Goal: Task Accomplishment & Management: Check status

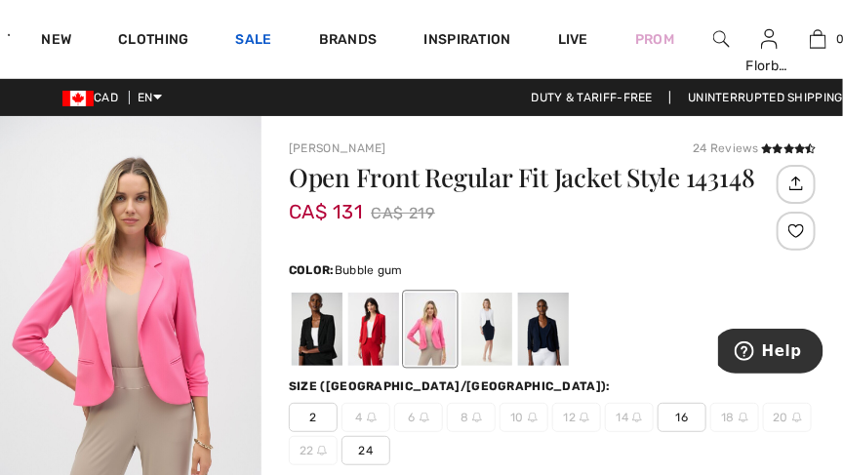
click at [249, 40] on link "Sale" at bounding box center [254, 41] width 36 height 20
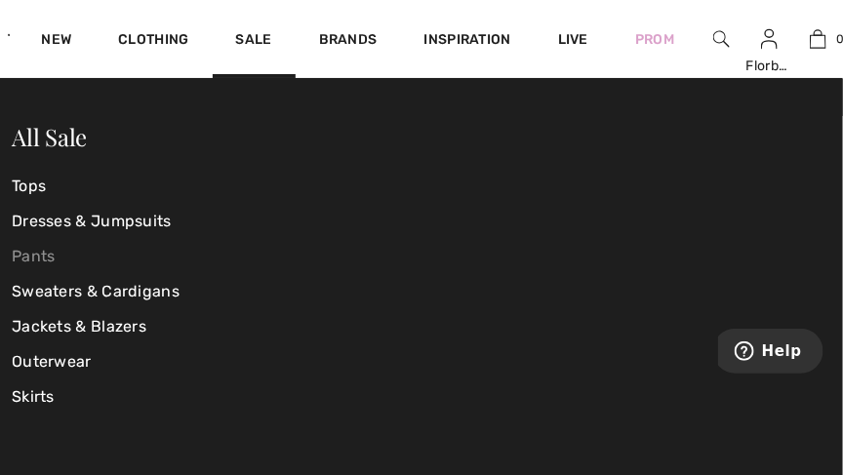
click at [30, 260] on link "Pants" at bounding box center [148, 256] width 273 height 35
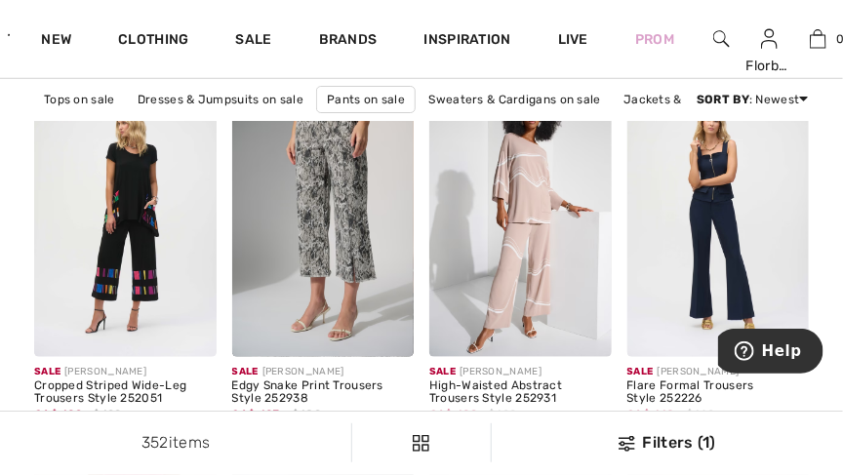
scroll to position [2206, 0]
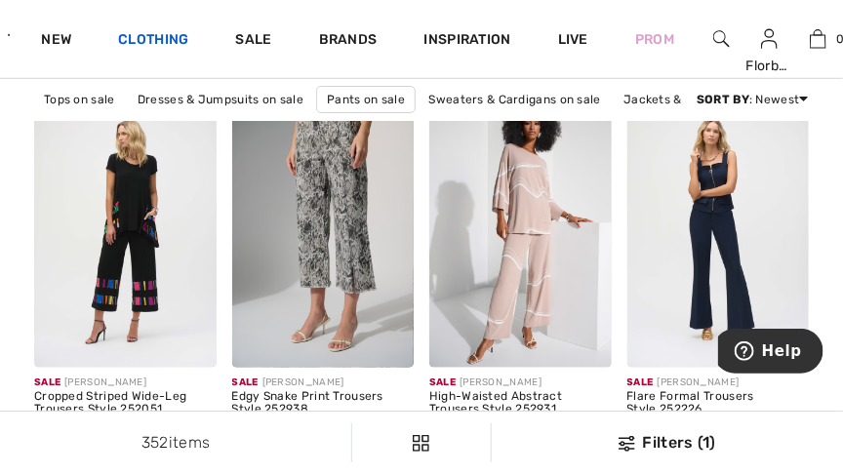
click at [130, 36] on link "Clothing" at bounding box center [153, 41] width 70 height 20
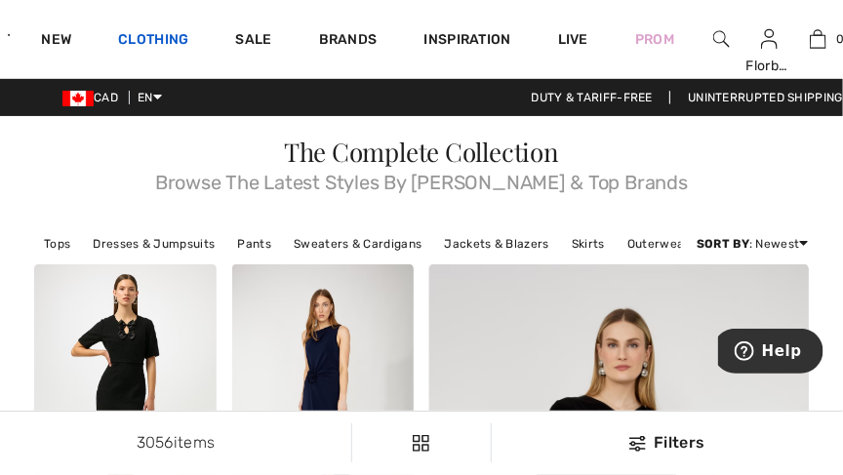
click at [138, 32] on link "Clothing" at bounding box center [153, 41] width 70 height 20
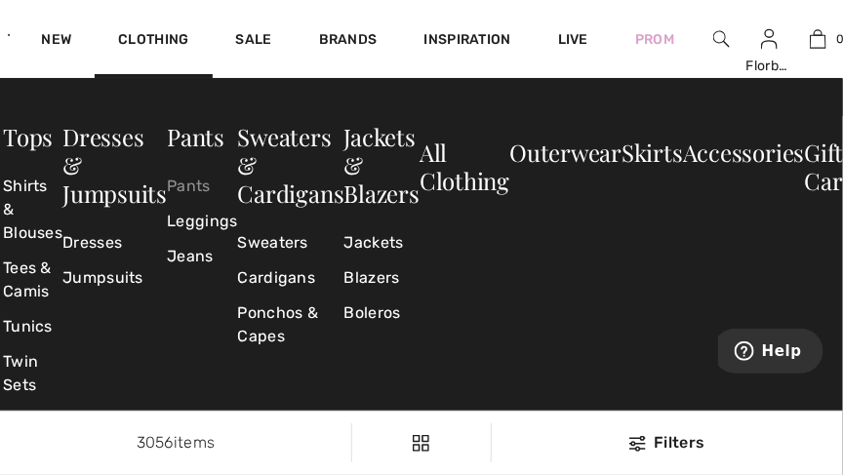
click at [183, 182] on link "Pants" at bounding box center [202, 186] width 70 height 35
click at [180, 181] on link "Pants" at bounding box center [202, 186] width 70 height 35
click at [187, 192] on link "Pants" at bounding box center [202, 186] width 70 height 35
click at [185, 134] on link "Pants" at bounding box center [196, 136] width 58 height 31
click at [672, 300] on div "Skirts" at bounding box center [652, 264] width 61 height 247
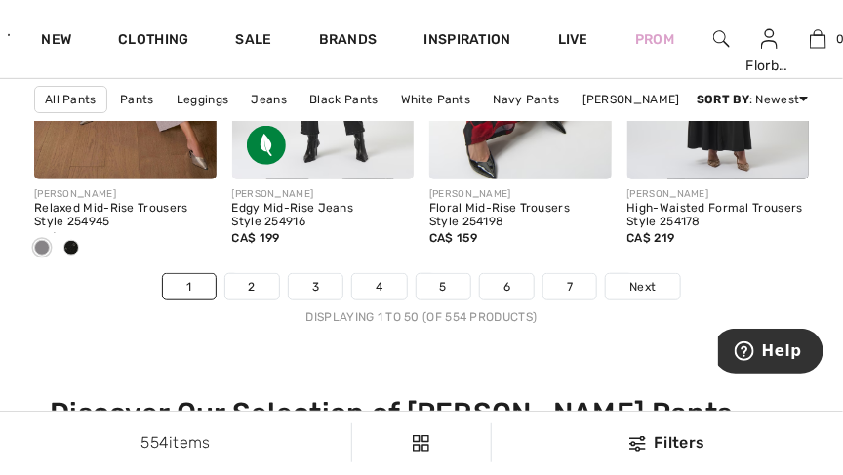
scroll to position [5785, 0]
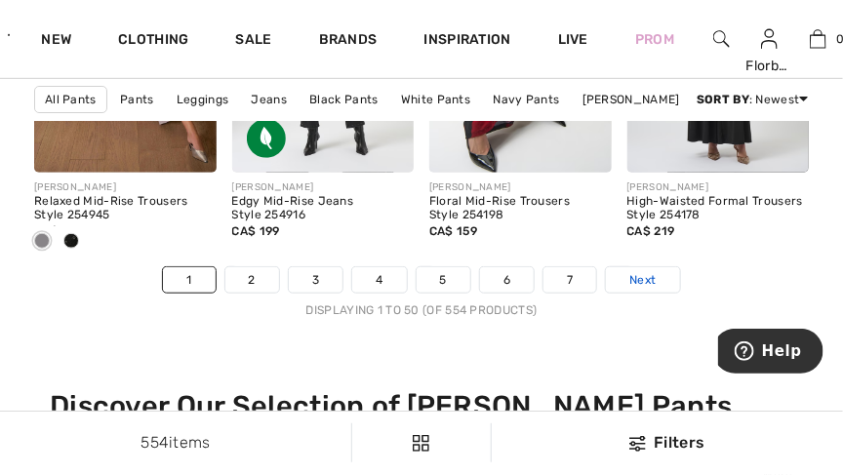
click at [656, 289] on link "Next" at bounding box center [642, 279] width 73 height 25
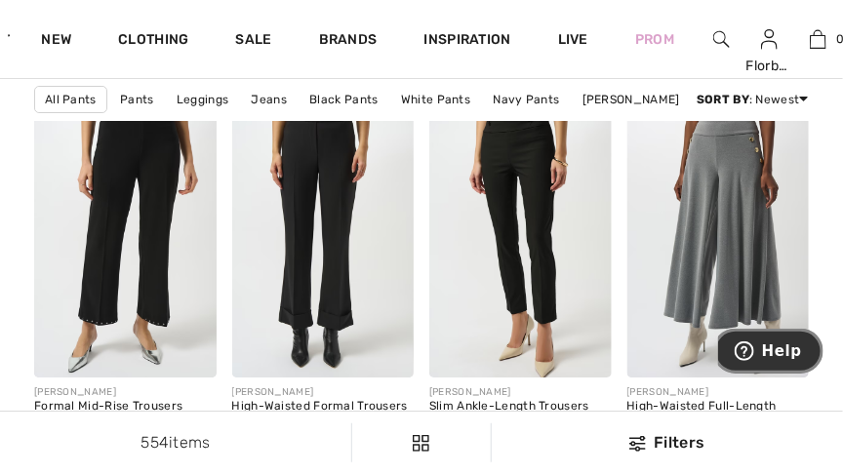
scroll to position [1296, 0]
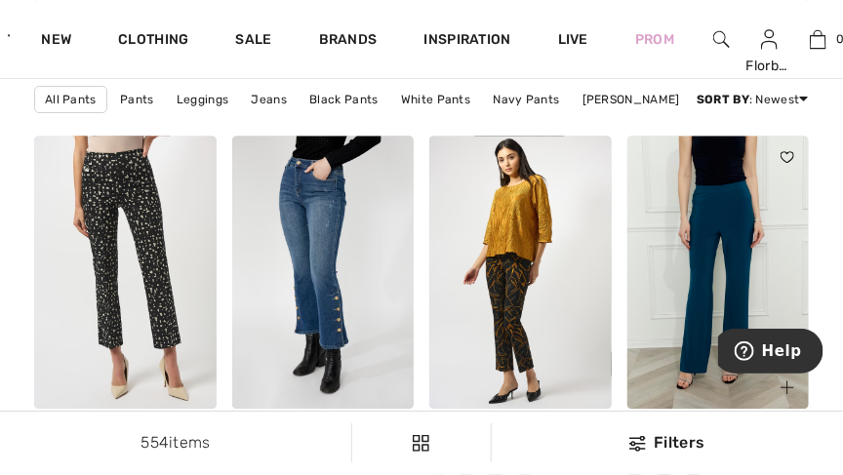
click at [807, 226] on img at bounding box center [719, 272] width 182 height 273
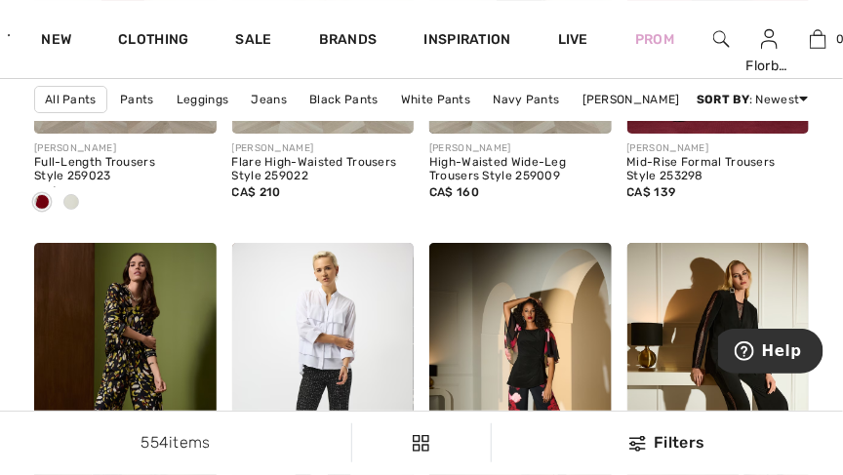
scroll to position [5495, 0]
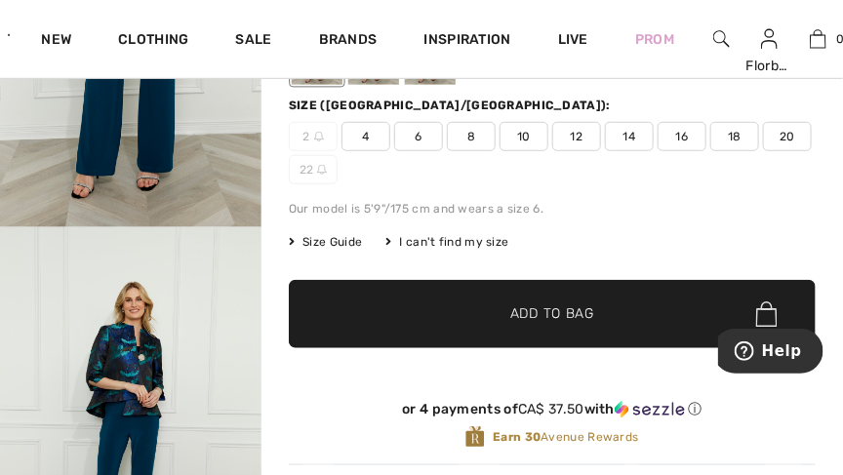
scroll to position [277, 0]
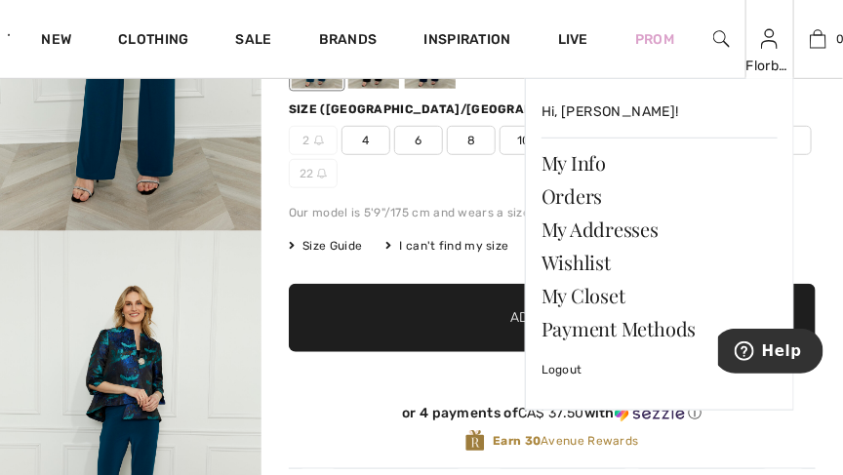
click at [766, 62] on div "Florbela" at bounding box center [770, 66] width 47 height 20
click at [587, 193] on link "Orders" at bounding box center [660, 196] width 236 height 33
click at [578, 197] on link "Orders" at bounding box center [660, 196] width 236 height 33
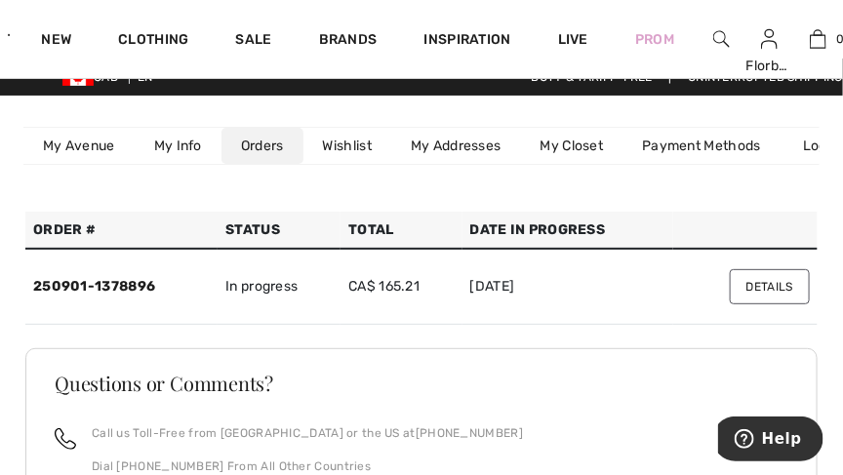
scroll to position [20, 0]
click at [785, 283] on button "Details" at bounding box center [770, 286] width 80 height 35
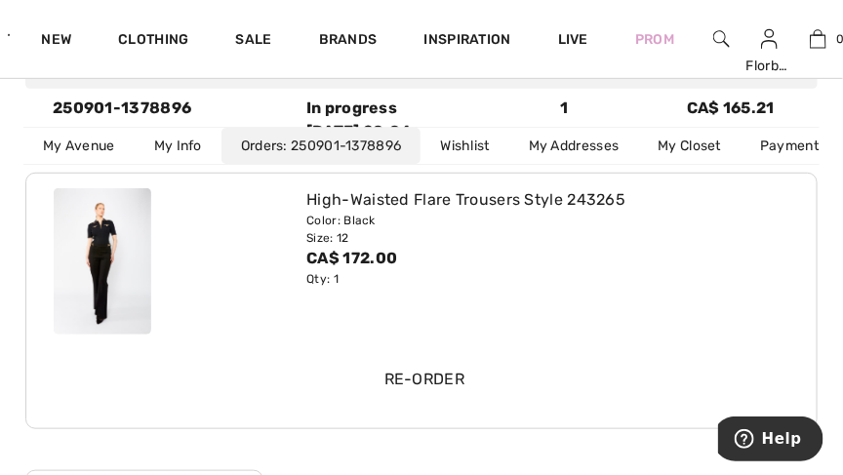
scroll to position [221, 0]
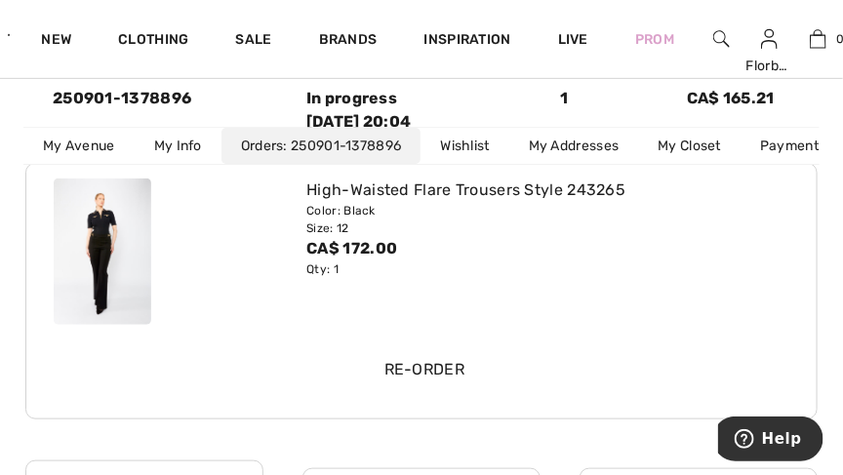
click at [94, 277] on img at bounding box center [103, 252] width 98 height 146
click at [91, 274] on img at bounding box center [103, 252] width 98 height 146
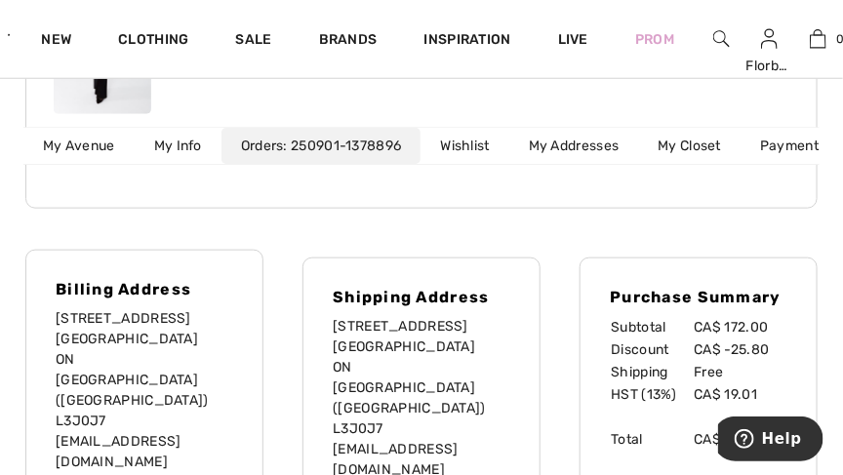
scroll to position [431, 0]
click at [588, 143] on link "My Addresses" at bounding box center [574, 146] width 130 height 36
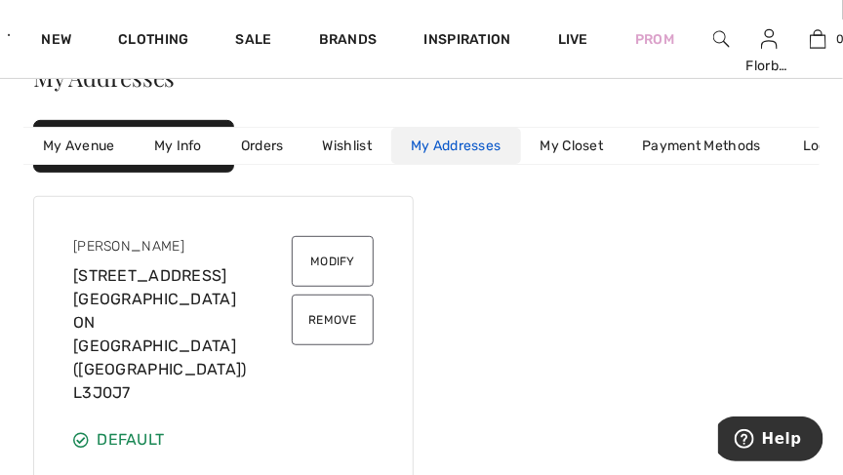
scroll to position [96, 0]
click at [164, 138] on link "My Info" at bounding box center [178, 146] width 87 height 36
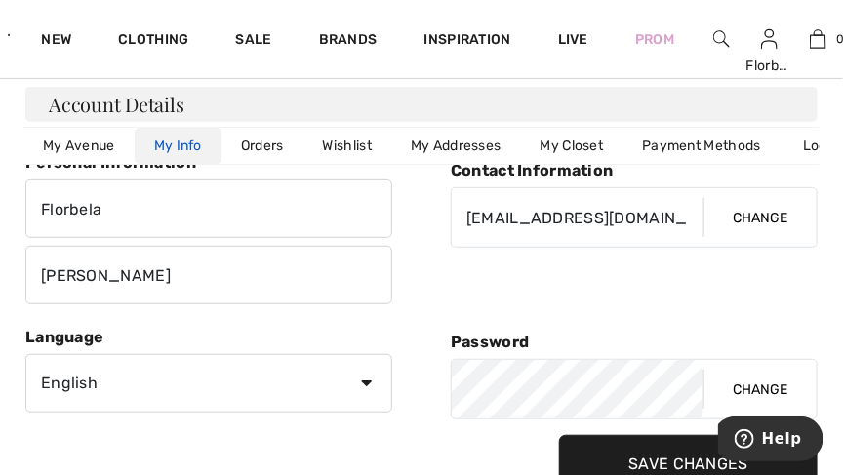
scroll to position [122, 0]
click at [49, 37] on link "New" at bounding box center [56, 41] width 30 height 20
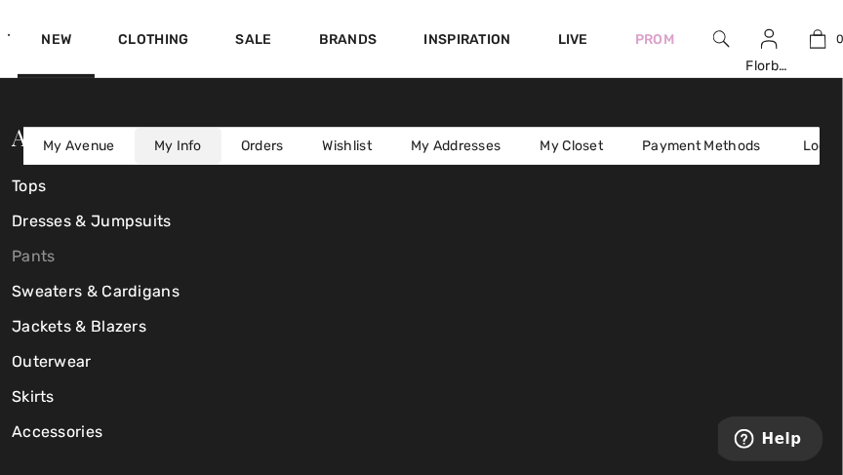
click at [25, 261] on link "Pants" at bounding box center [148, 256] width 273 height 35
click at [22, 256] on link "Pants" at bounding box center [148, 256] width 273 height 35
click at [31, 255] on link "Pants" at bounding box center [148, 256] width 273 height 35
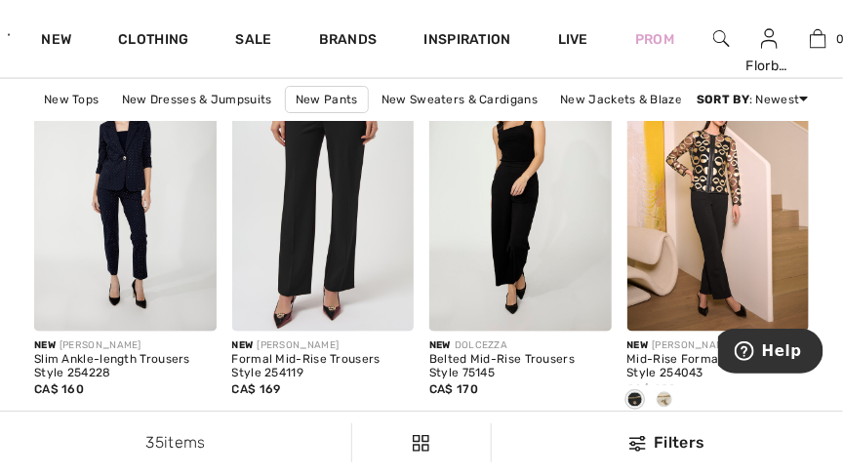
scroll to position [2619, 0]
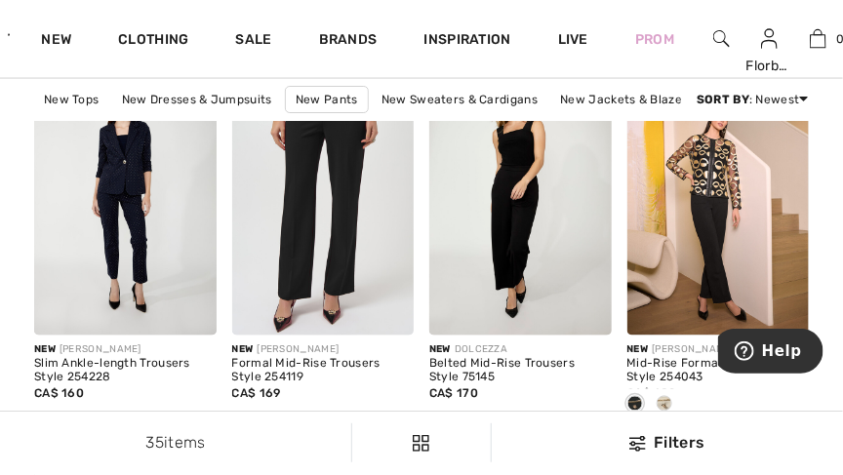
click at [35, 411] on div "35 items Filters Back to top" at bounding box center [421, 443] width 843 height 64
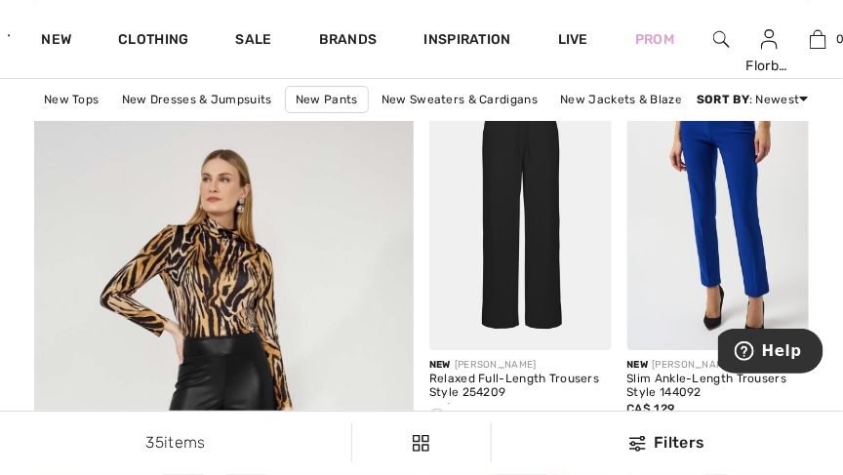
scroll to position [3145, 0]
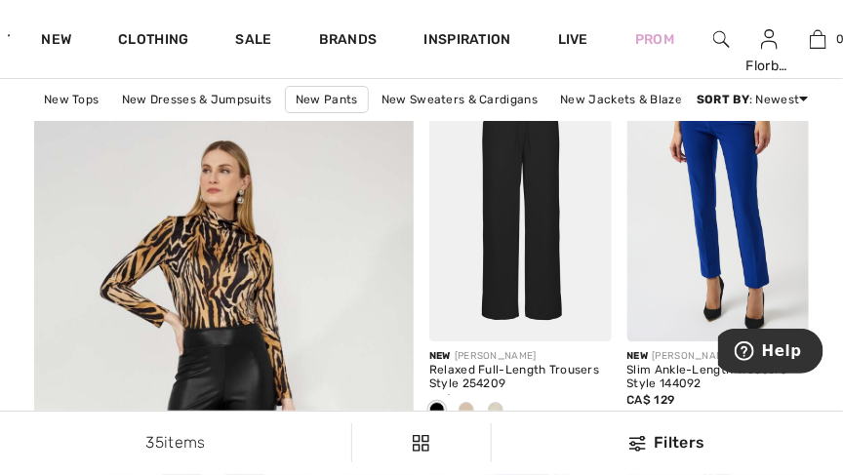
click at [40, 420] on div "35 items Filters" at bounding box center [421, 443] width 843 height 62
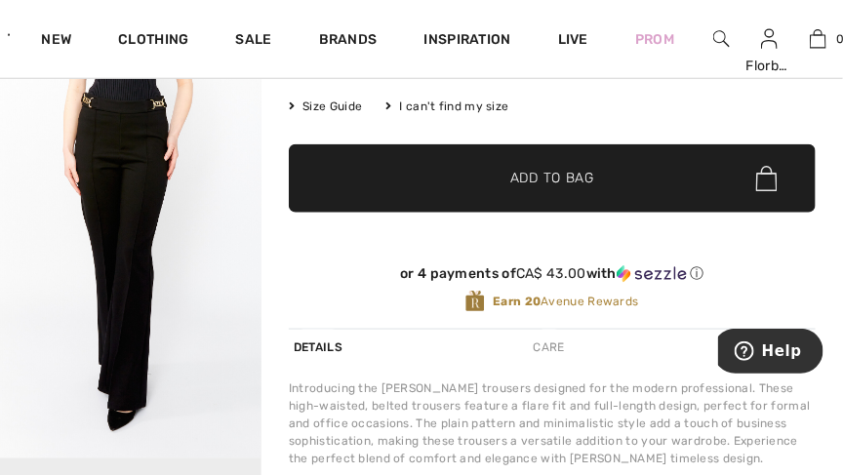
scroll to position [443, 0]
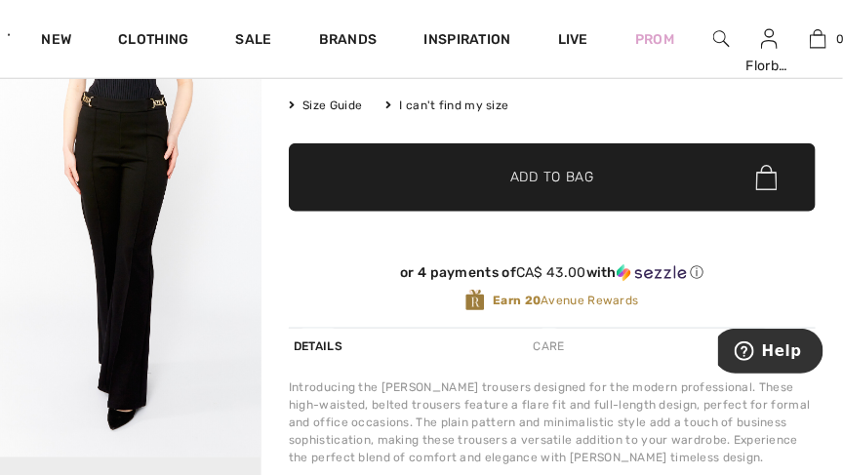
click at [119, 238] on img "2 / 4" at bounding box center [131, 261] width 262 height 392
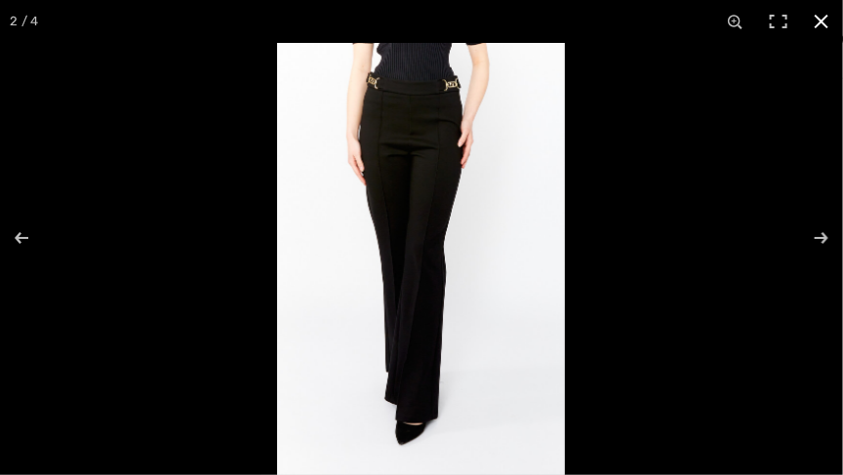
click at [832, 22] on button at bounding box center [821, 21] width 43 height 43
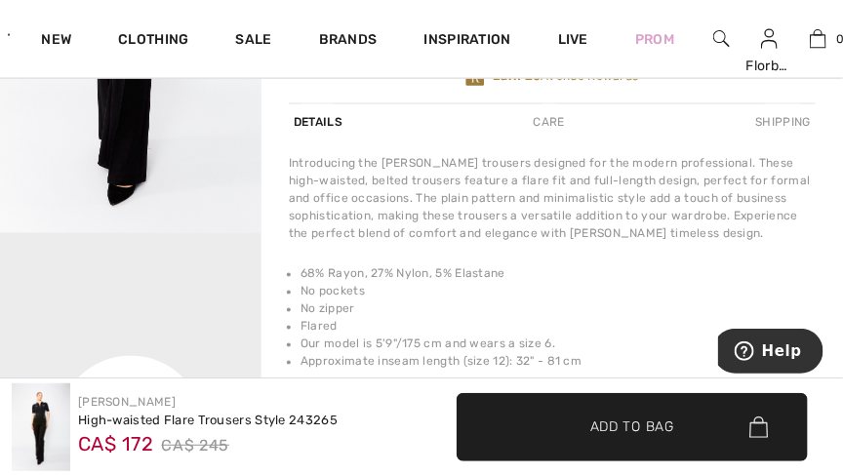
scroll to position [669, 0]
click at [61, 264] on video "Your browser does not support the video tag." at bounding box center [131, 297] width 262 height 131
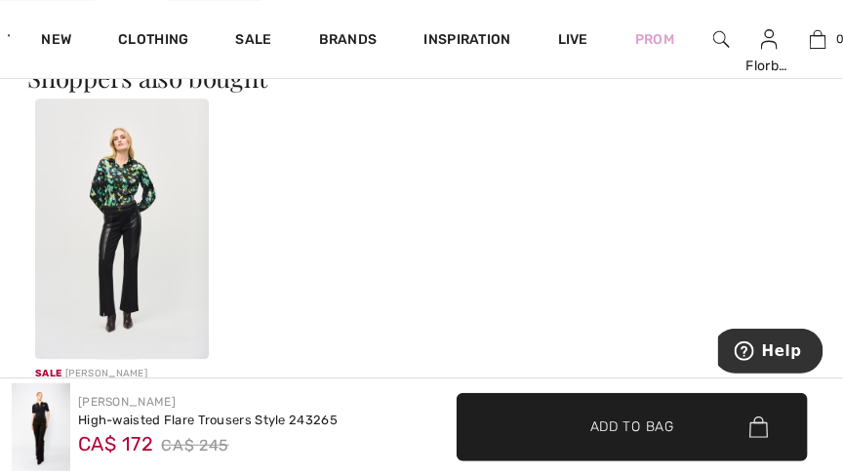
scroll to position [1183, 0]
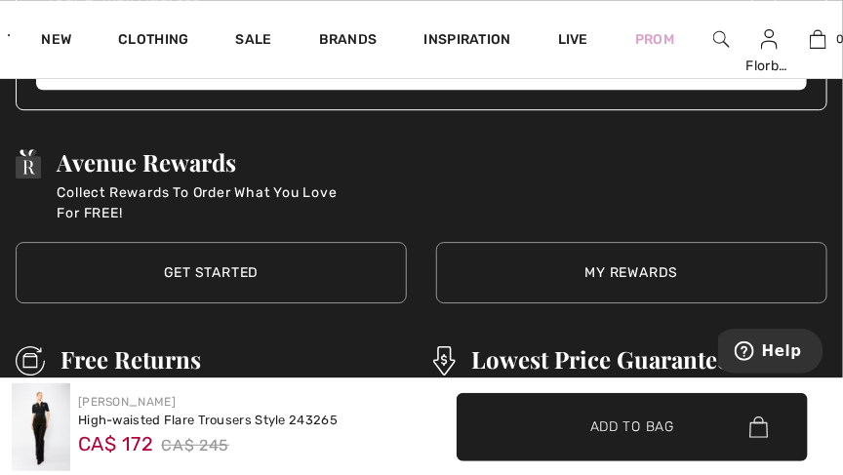
click at [723, 249] on link "My Rewards" at bounding box center [631, 272] width 391 height 61
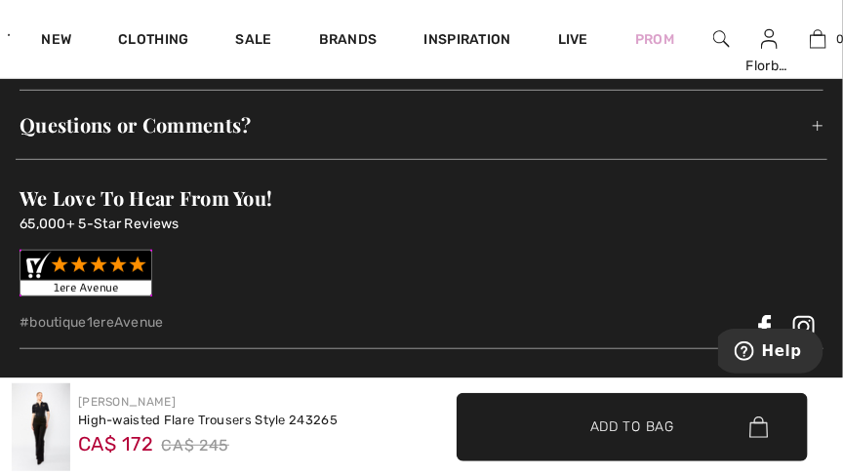
scroll to position [3888, 0]
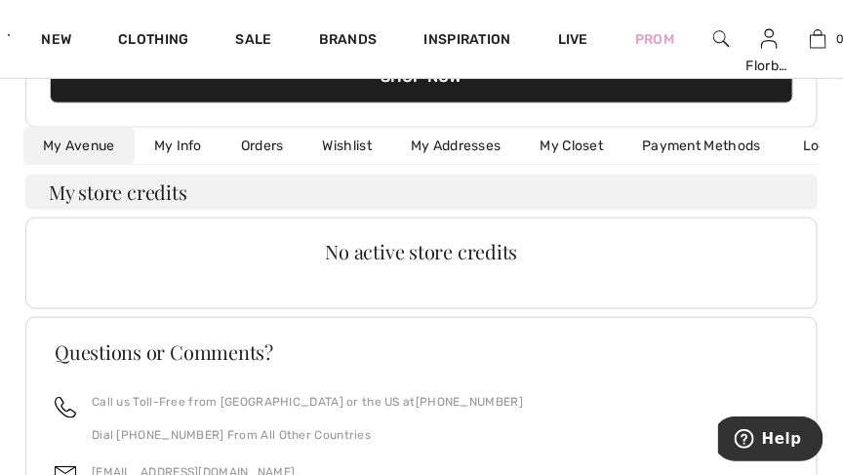
scroll to position [317, 0]
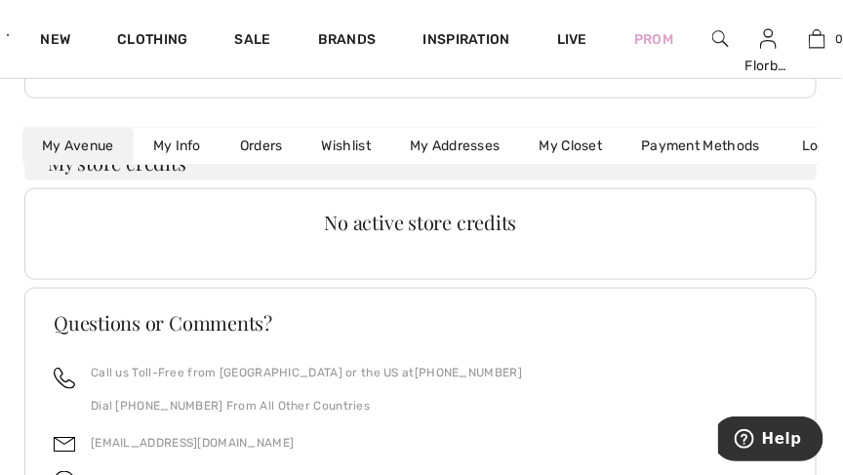
scroll to position [390, 1]
click at [93, 353] on div "Questions or Comments?" at bounding box center [420, 338] width 781 height 51
click at [483, 40] on span "Inspiration" at bounding box center [467, 41] width 87 height 20
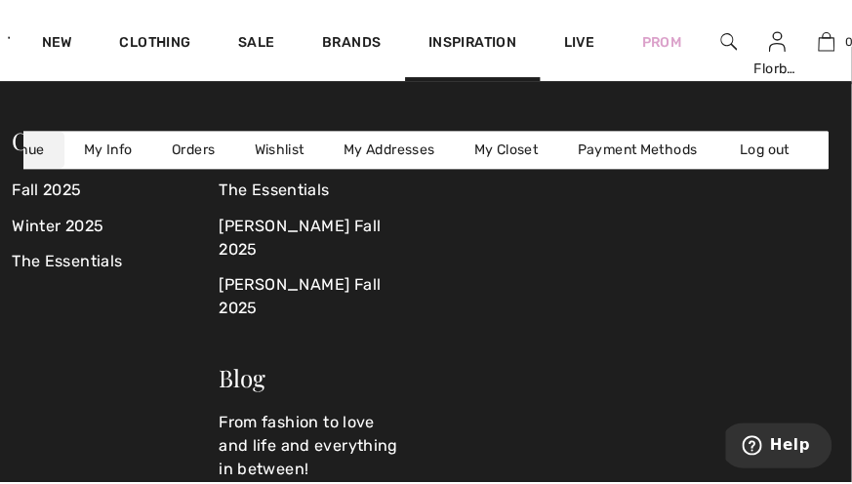
scroll to position [34, 0]
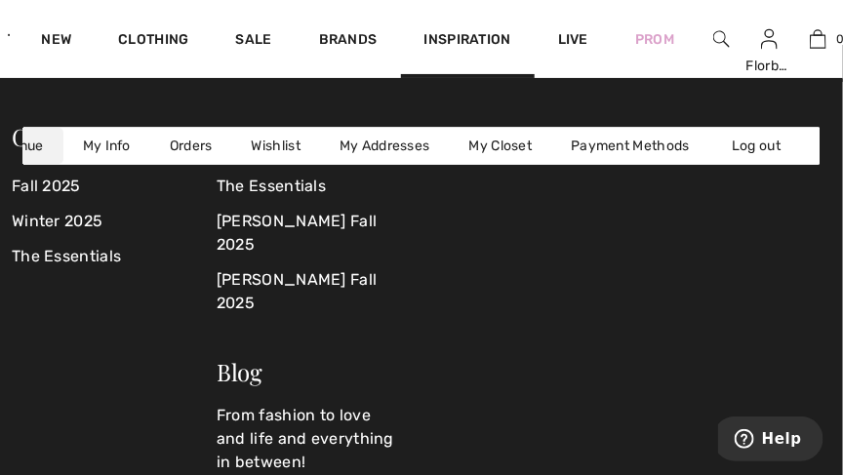
click at [722, 35] on img at bounding box center [721, 38] width 17 height 23
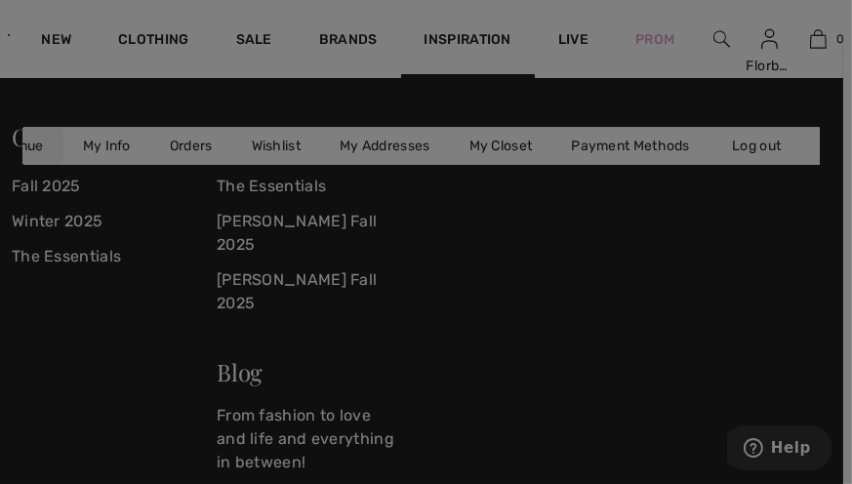
scroll to position [0, 69]
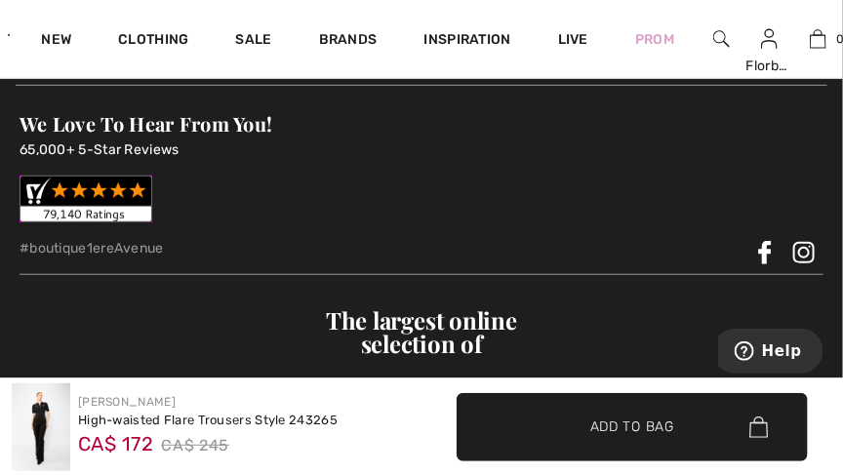
scroll to position [4153, 0]
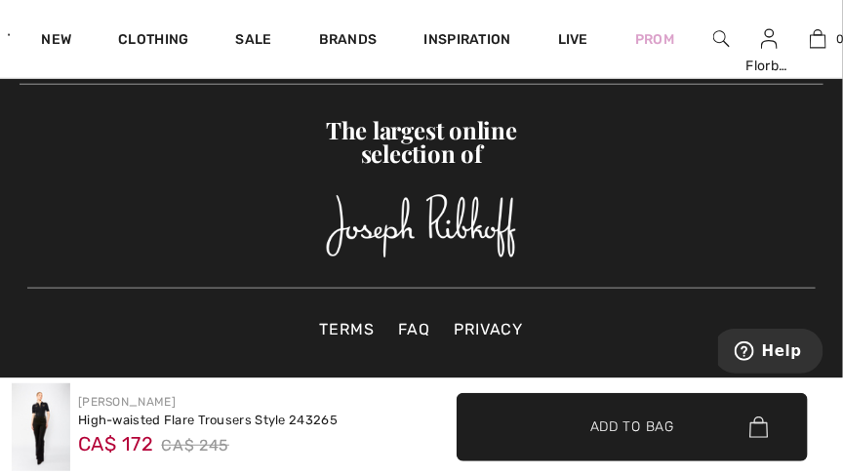
click at [406, 318] on link "FAQ" at bounding box center [413, 329] width 51 height 23
click at [417, 318] on link "FAQ" at bounding box center [413, 329] width 51 height 23
click at [416, 318] on link "FAQ" at bounding box center [413, 329] width 51 height 23
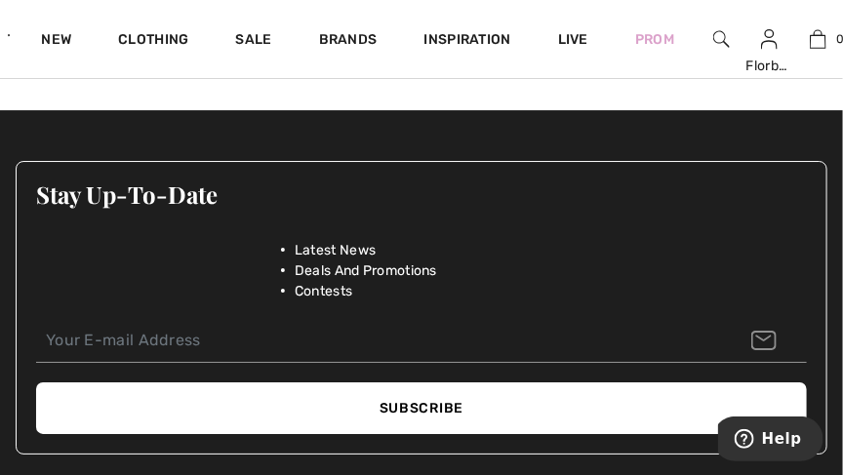
scroll to position [1539, 0]
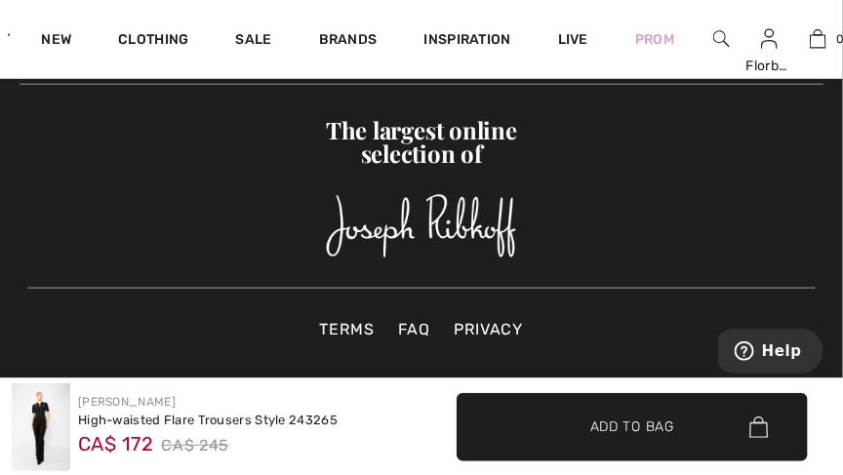
click at [20, 428] on img at bounding box center [41, 428] width 59 height 88
click at [31, 431] on img at bounding box center [41, 428] width 59 height 88
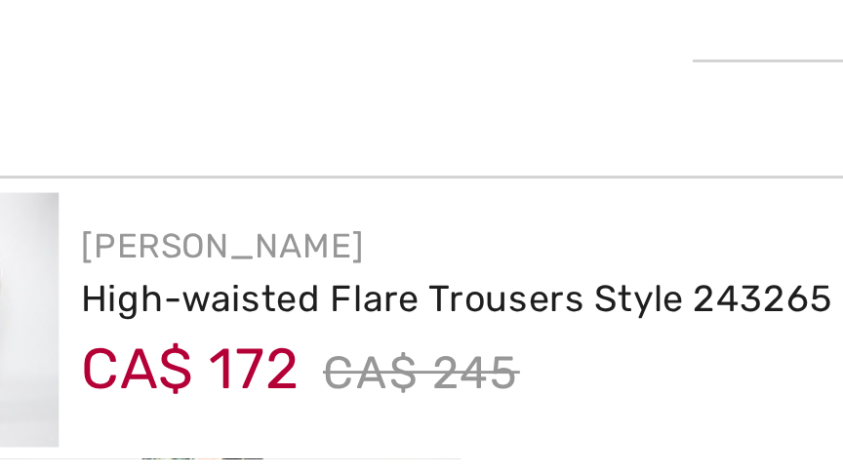
scroll to position [849, 0]
